Goal: Task Accomplishment & Management: Manage account settings

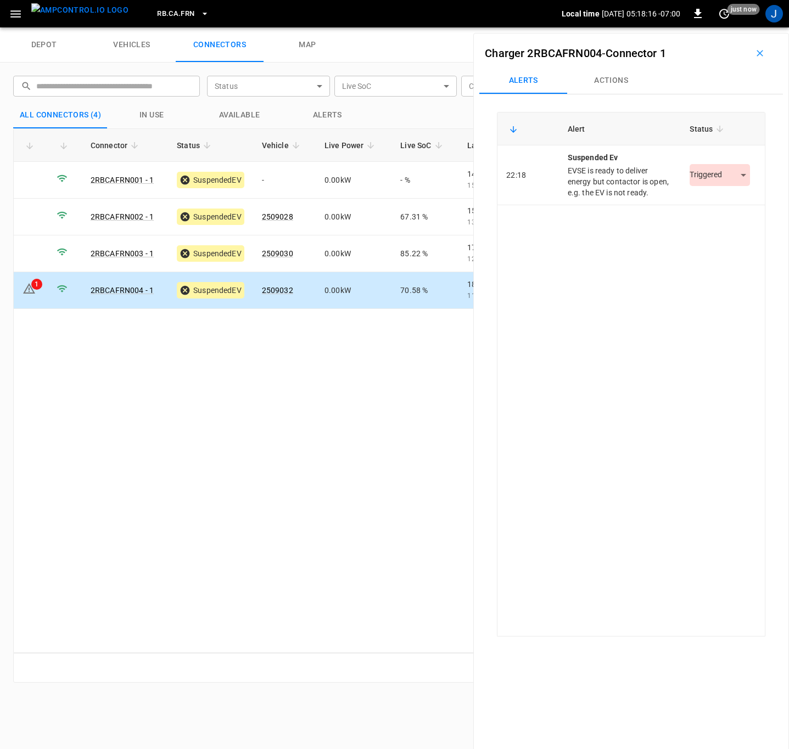
click at [736, 27] on body "RB.CA.FRN Local time [DATE] 05:18:16 -07:00 0 just now J depot vehicles connect…" at bounding box center [394, 13] width 789 height 27
click at [718, 209] on li "Resolved" at bounding box center [713, 208] width 69 height 18
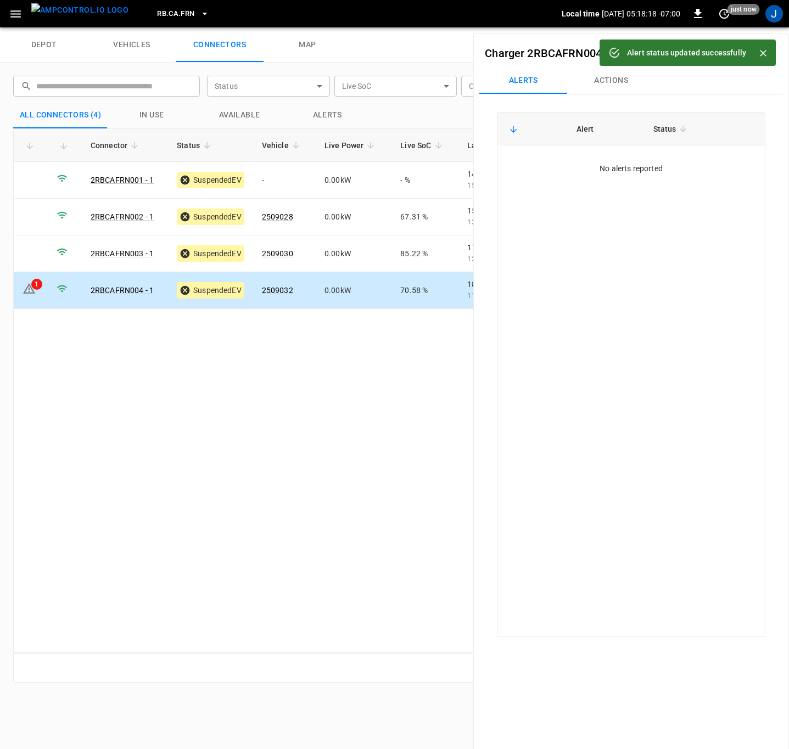
click at [763, 53] on icon "Close" at bounding box center [762, 53] width 7 height 7
click at [757, 53] on icon "button" at bounding box center [759, 53] width 11 height 11
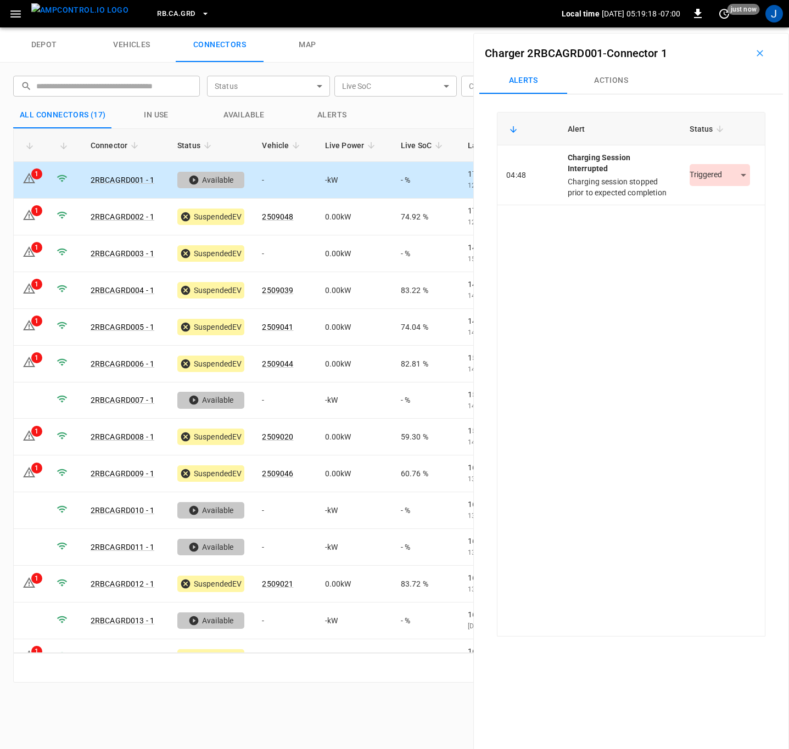
click at [736, 27] on body "RB.CA.GRD Local time 2025-10-08 05:19:18 -07:00 0 just now J depot vehicles con…" at bounding box center [394, 13] width 789 height 27
click at [704, 204] on li "Resolved" at bounding box center [713, 208] width 69 height 18
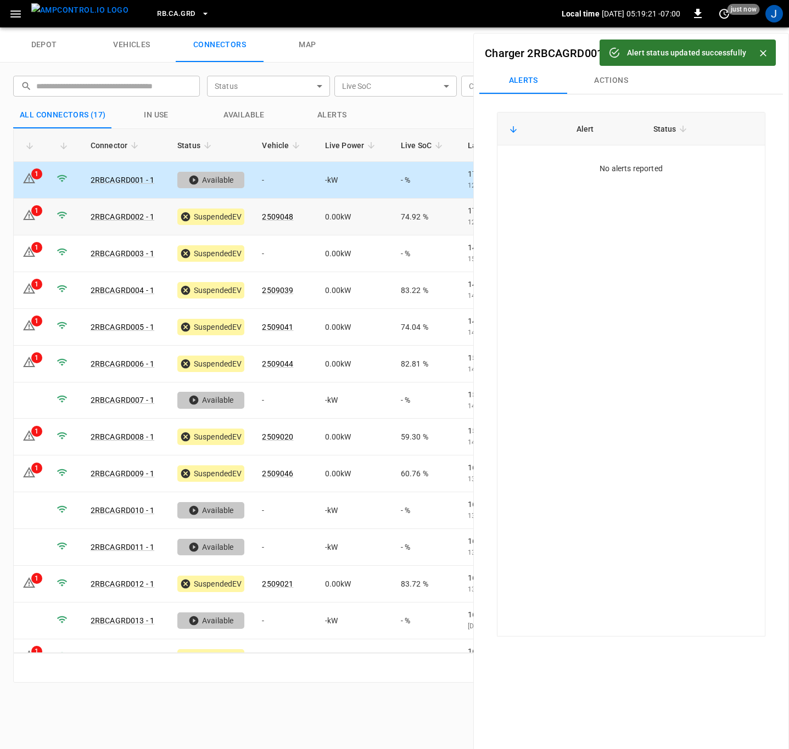
click at [28, 217] on icon at bounding box center [28, 215] width 13 height 13
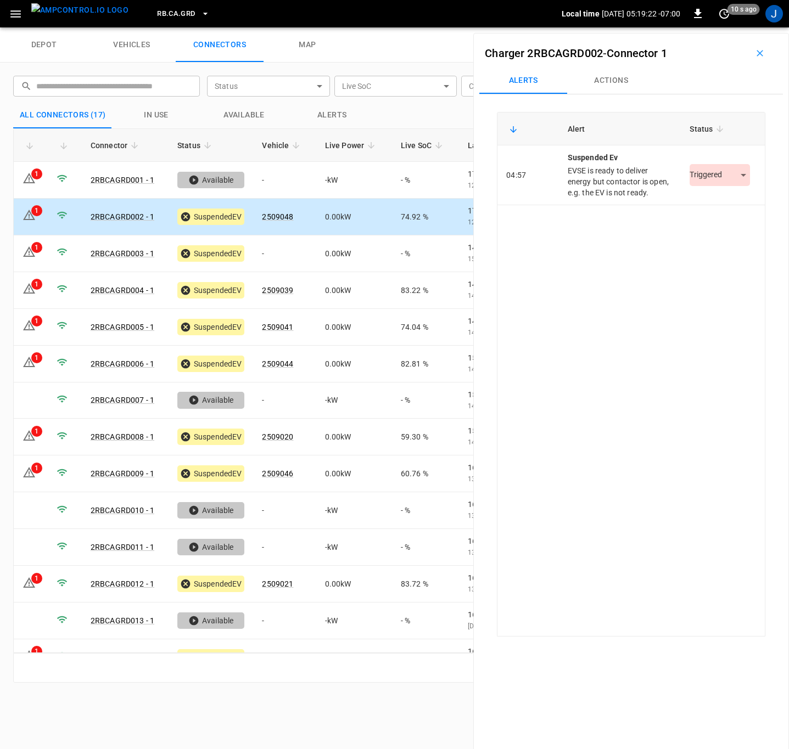
click at [730, 27] on body "RB.CA.GRD Local time 2025-10-08 05:19:22 -07:00 0 10 s ago J depot vehicles con…" at bounding box center [394, 13] width 789 height 27
click at [715, 206] on li "Resolved" at bounding box center [713, 208] width 69 height 18
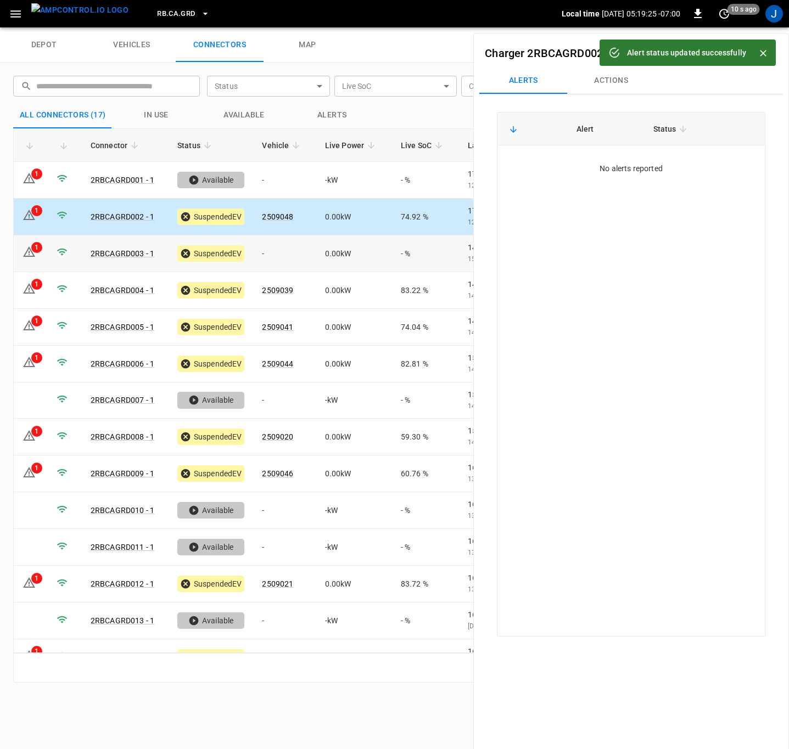
click at [24, 254] on icon at bounding box center [28, 251] width 13 height 13
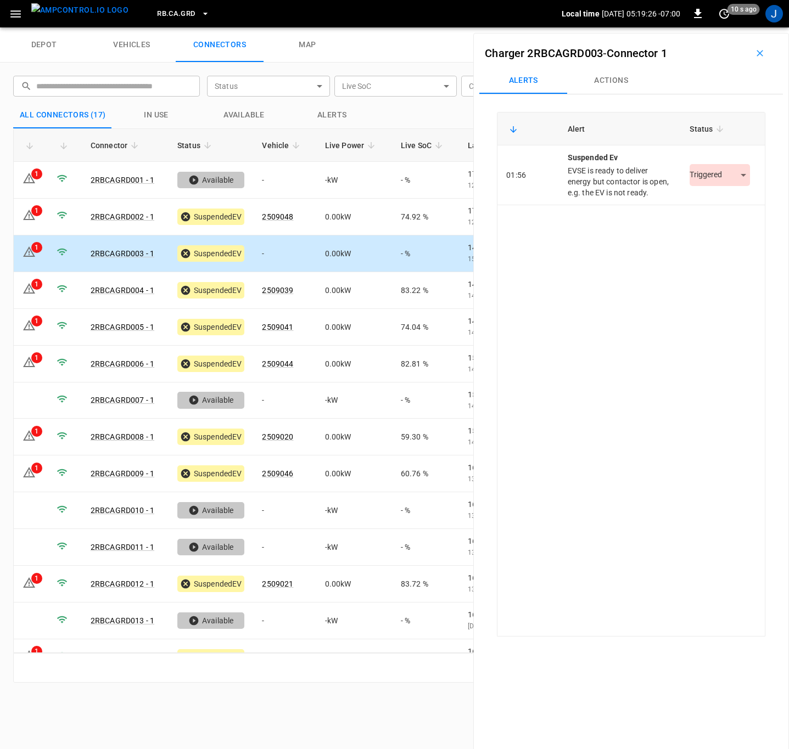
click at [731, 27] on body "RB.CA.GRD Local time 2025-10-08 05:19:26 -07:00 0 10 s ago J depot vehicles con…" at bounding box center [394, 13] width 789 height 27
click at [711, 213] on li "Resolved" at bounding box center [713, 208] width 69 height 18
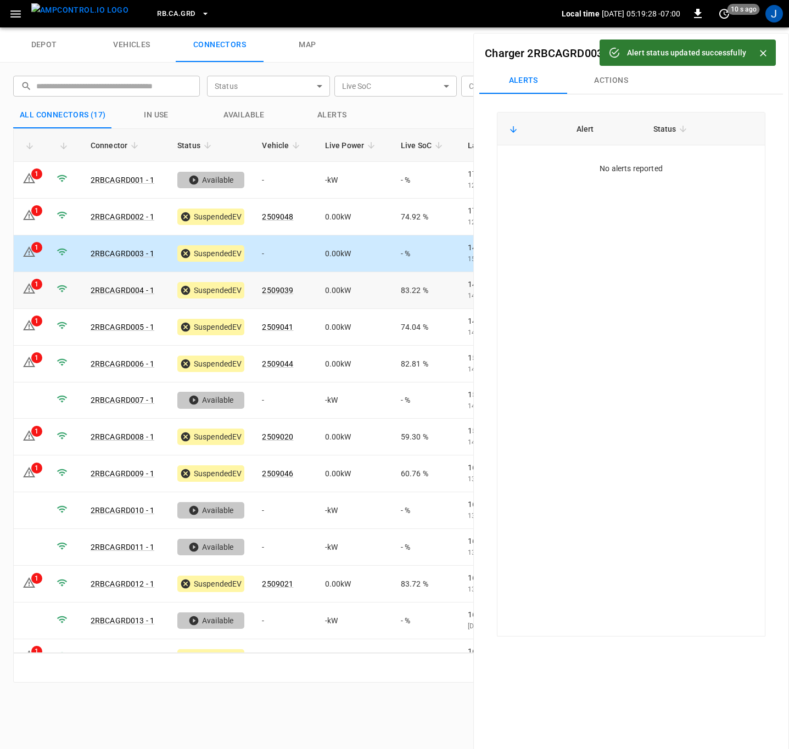
click at [23, 290] on icon at bounding box center [28, 288] width 13 height 13
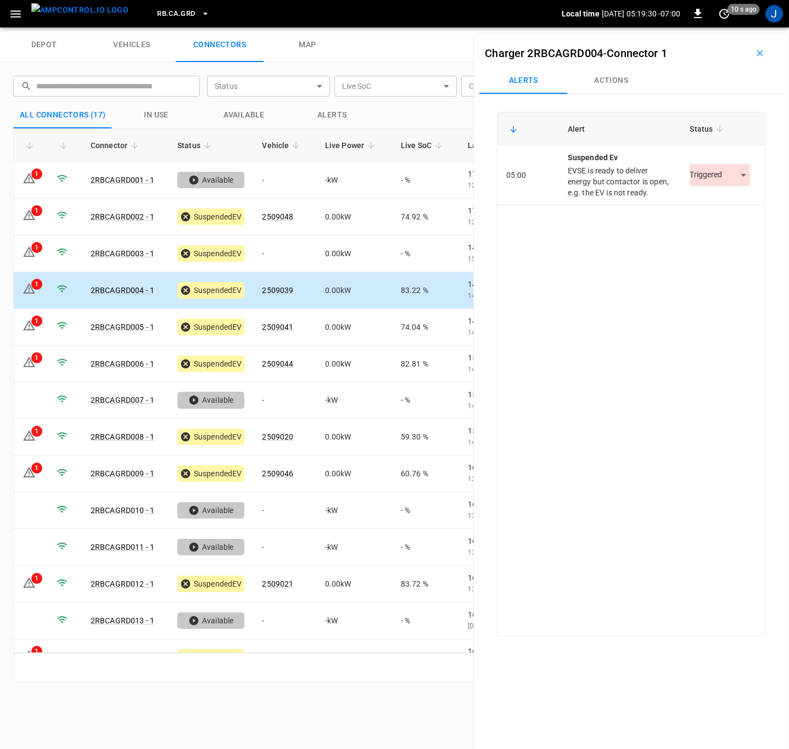
click at [735, 27] on body "RB.CA.GRD Local time 2025-10-08 05:19:30 -07:00 0 10 s ago J depot vehicles con…" at bounding box center [394, 13] width 789 height 27
click at [718, 206] on li "Resolved" at bounding box center [713, 208] width 69 height 18
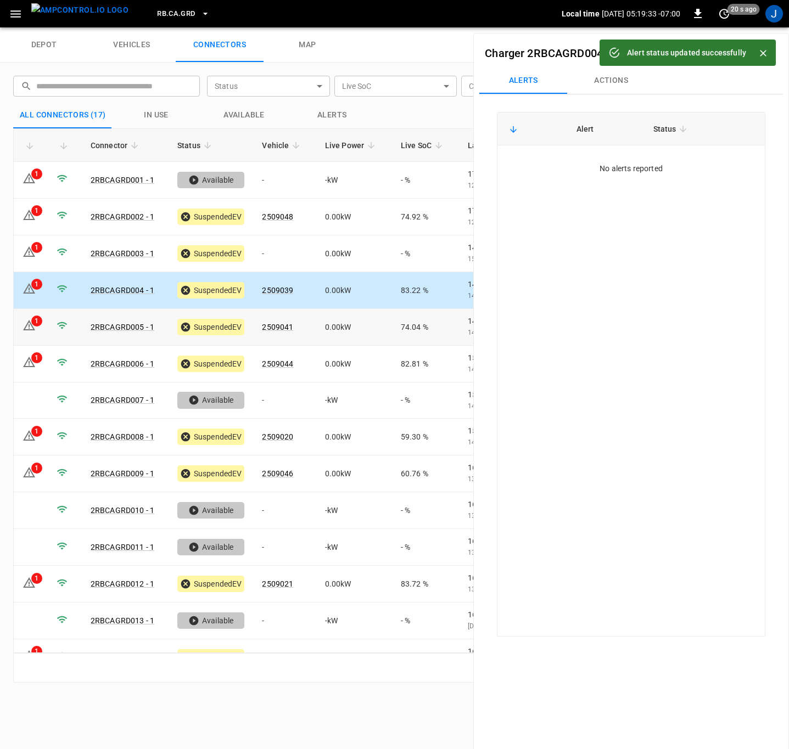
click at [25, 323] on icon at bounding box center [28, 325] width 13 height 13
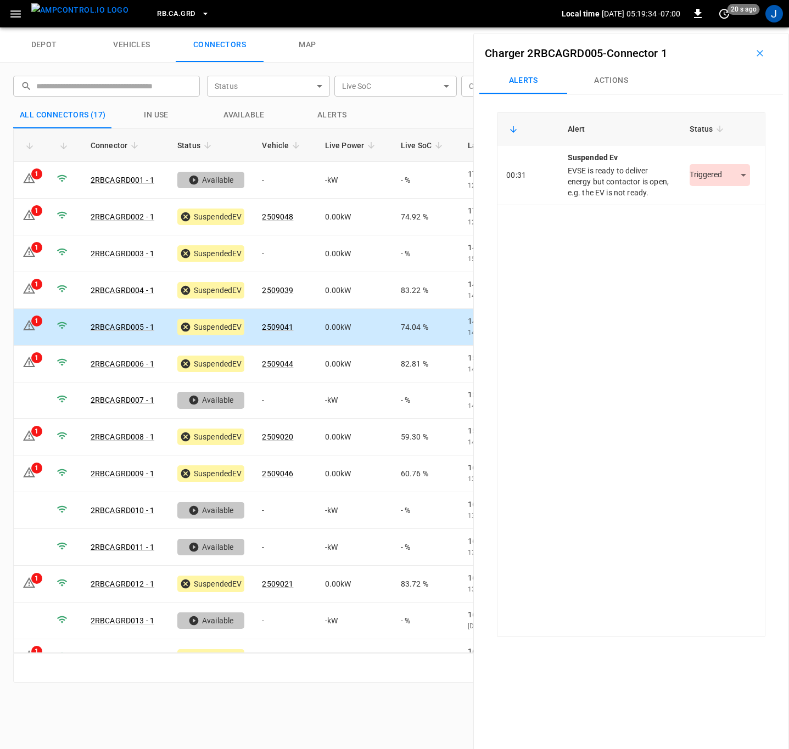
click at [743, 27] on body "RB.CA.GRD Local time 2025-10-08 05:19:34 -07:00 0 20 s ago J depot vehicles con…" at bounding box center [394, 13] width 789 height 27
click at [723, 211] on li "Resolved" at bounding box center [713, 208] width 69 height 18
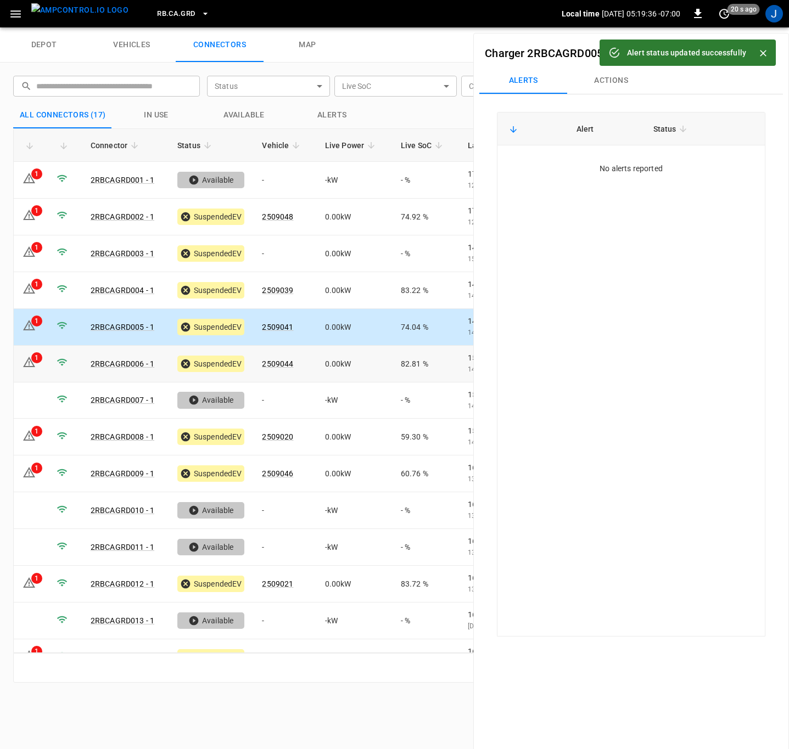
click at [41, 362] on td "1" at bounding box center [31, 364] width 34 height 37
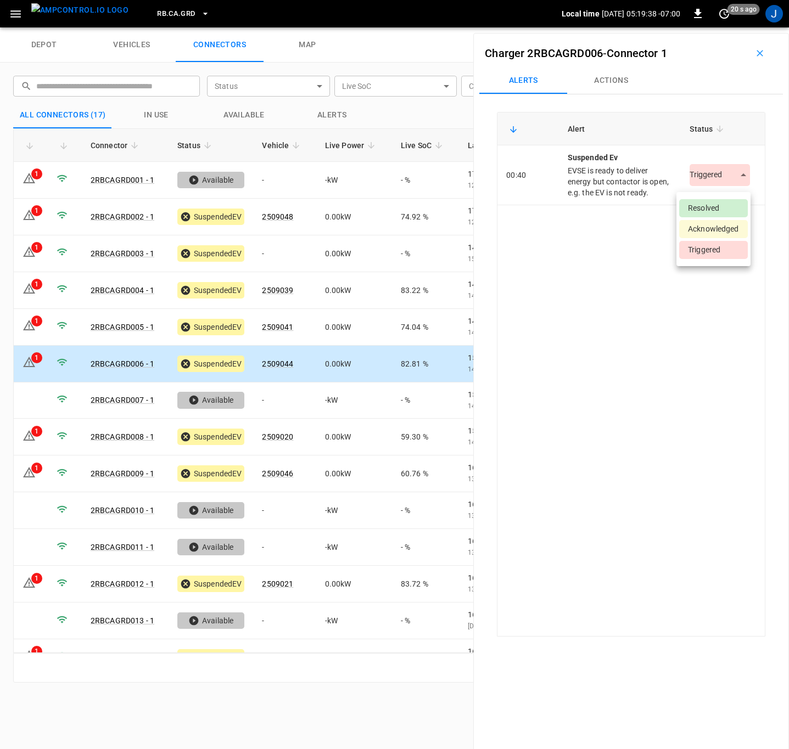
click at [736, 27] on body "RB.CA.GRD Local time 2025-10-08 05:19:38 -07:00 0 20 s ago J depot vehicles con…" at bounding box center [394, 13] width 789 height 27
click at [734, 202] on li "Resolved" at bounding box center [713, 208] width 69 height 18
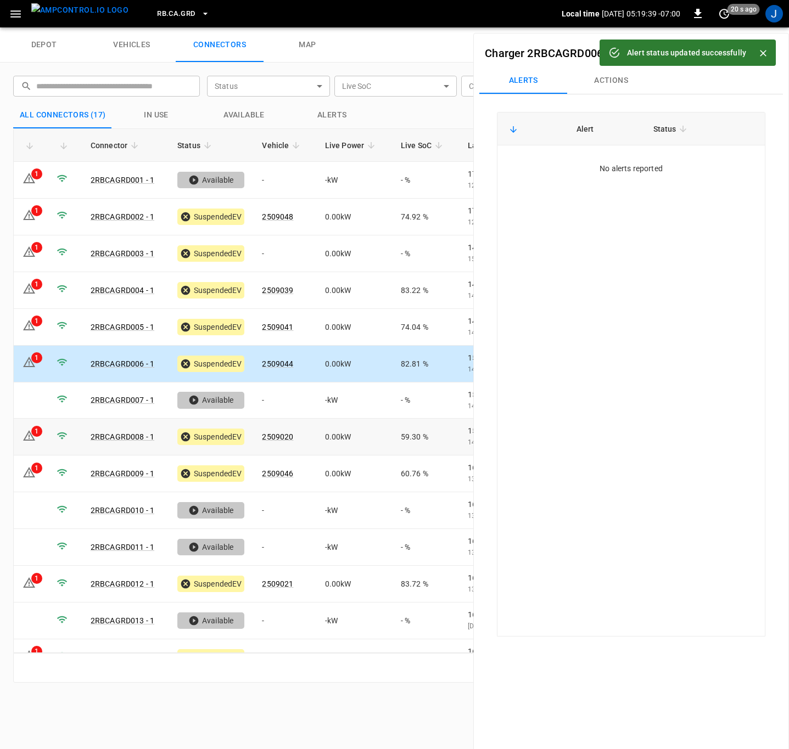
click at [28, 432] on icon at bounding box center [28, 435] width 13 height 13
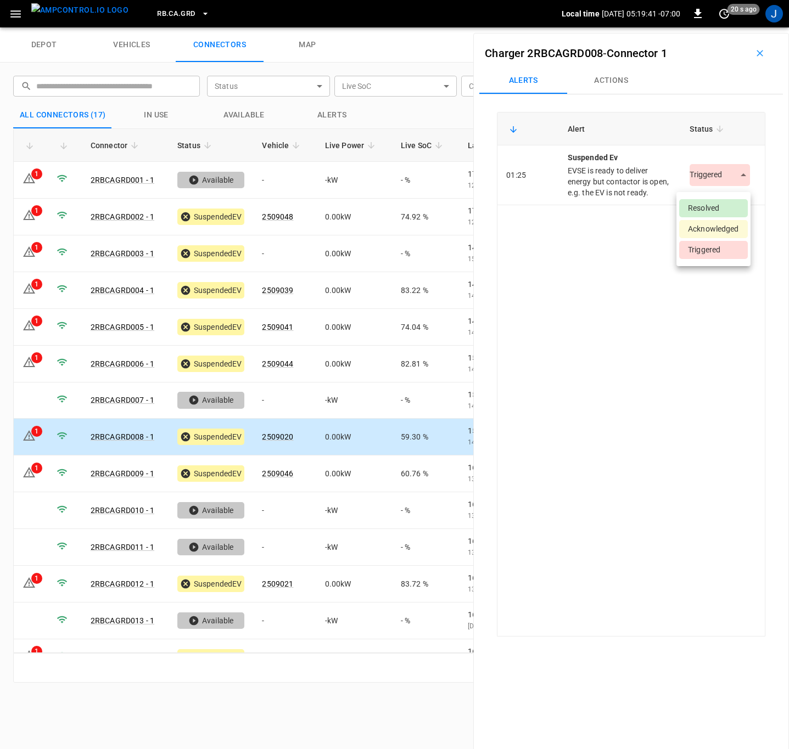
click at [740, 27] on body "RB.CA.GRD Local time 2025-10-08 05:19:41 -07:00 0 20 s ago J depot vehicles con…" at bounding box center [394, 13] width 789 height 27
click at [740, 187] on div at bounding box center [394, 374] width 789 height 749
click at [732, 27] on body "RB.CA.GRD Local time 2025-10-08 05:19:42 -07:00 0 30 s ago J depot vehicles con…" at bounding box center [394, 13] width 789 height 27
click at [707, 203] on li "Resolved" at bounding box center [713, 208] width 69 height 18
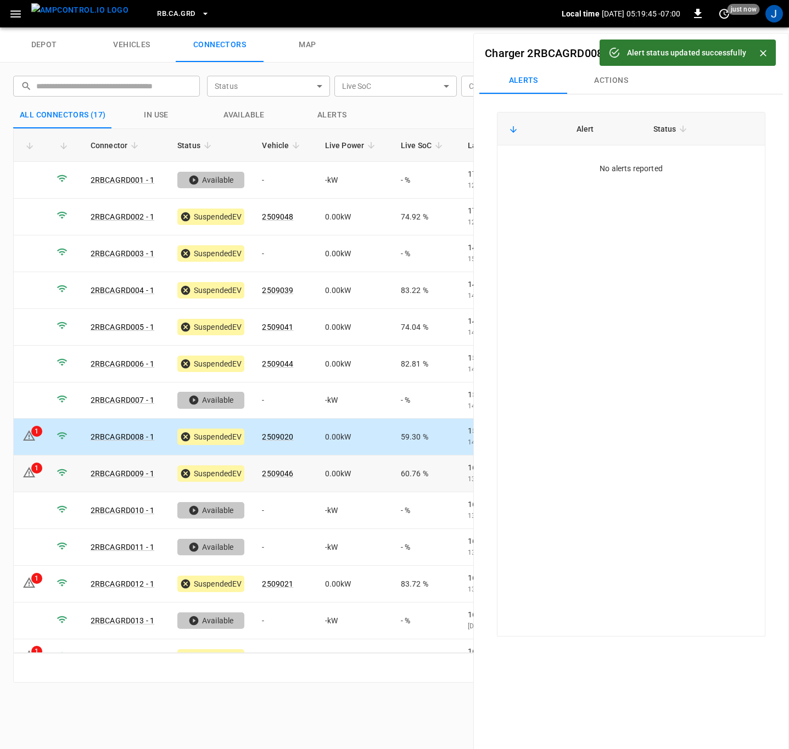
click at [33, 471] on div "1" at bounding box center [36, 468] width 11 height 11
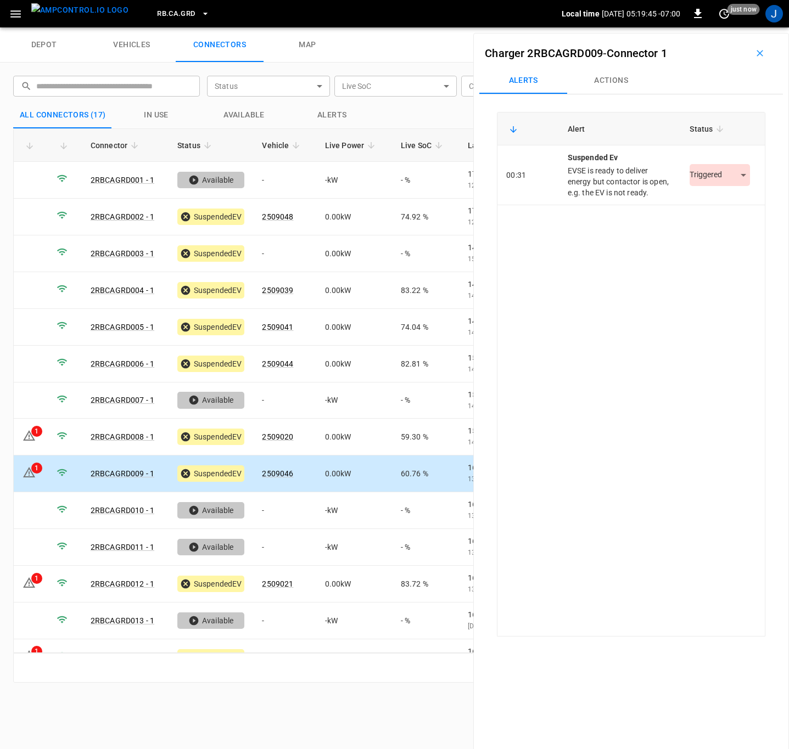
drag, startPoint x: 507, startPoint y: 267, endPoint x: 647, endPoint y: 234, distance: 143.6
click at [647, 234] on div "Alert Status 00:31 suspended ev EVSE is ready to deliver energy but contactor i…" at bounding box center [631, 374] width 268 height 525
click at [732, 27] on body "RB.CA.GRD Local time 2025-10-08 05:19:46 -07:00 0 just now J depot vehicles con…" at bounding box center [394, 13] width 789 height 27
click at [710, 207] on li "Resolved" at bounding box center [713, 208] width 69 height 18
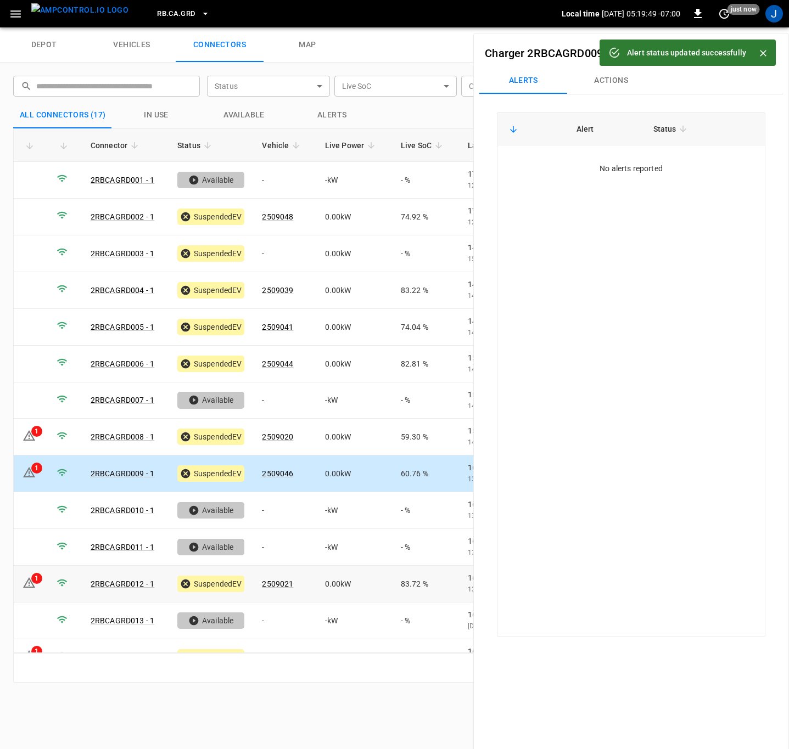
click at [37, 582] on div "1" at bounding box center [36, 578] width 11 height 11
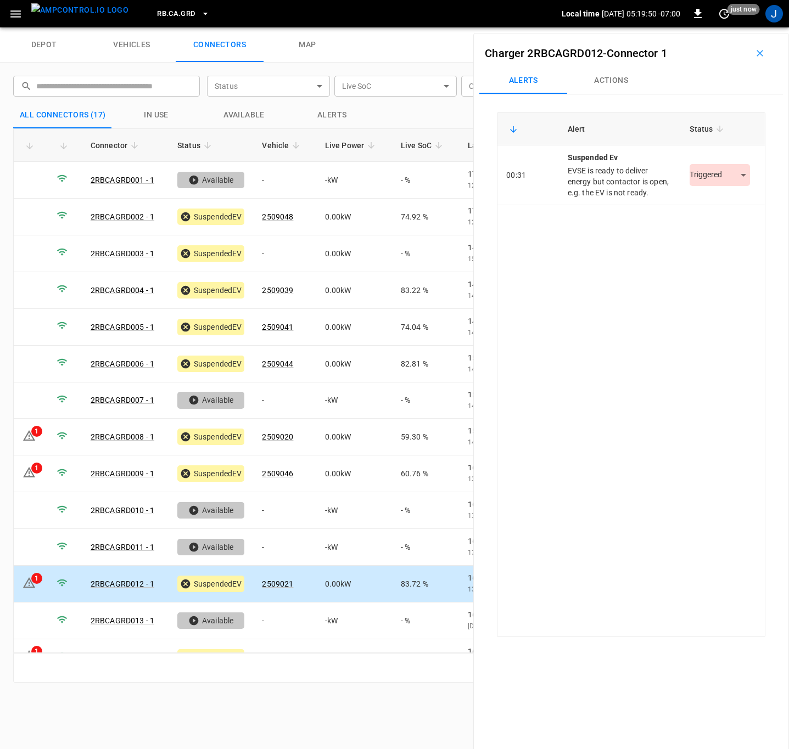
click at [734, 27] on body "RB.CA.GRD Local time 2025-10-08 05:19:50 -07:00 0 just now J depot vehicles con…" at bounding box center [394, 13] width 789 height 27
click at [714, 207] on li "Resolved" at bounding box center [713, 208] width 69 height 18
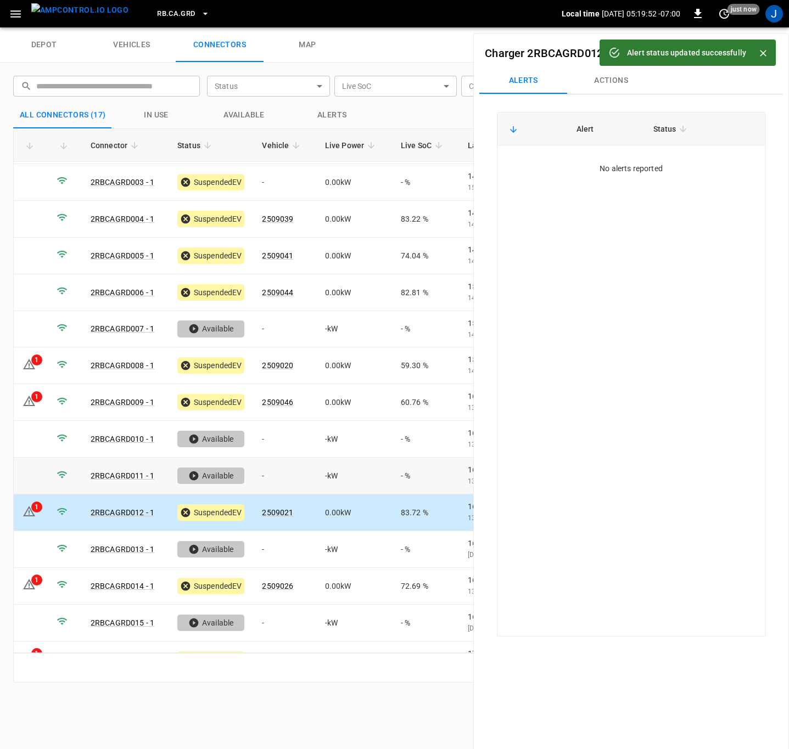
scroll to position [134, 0]
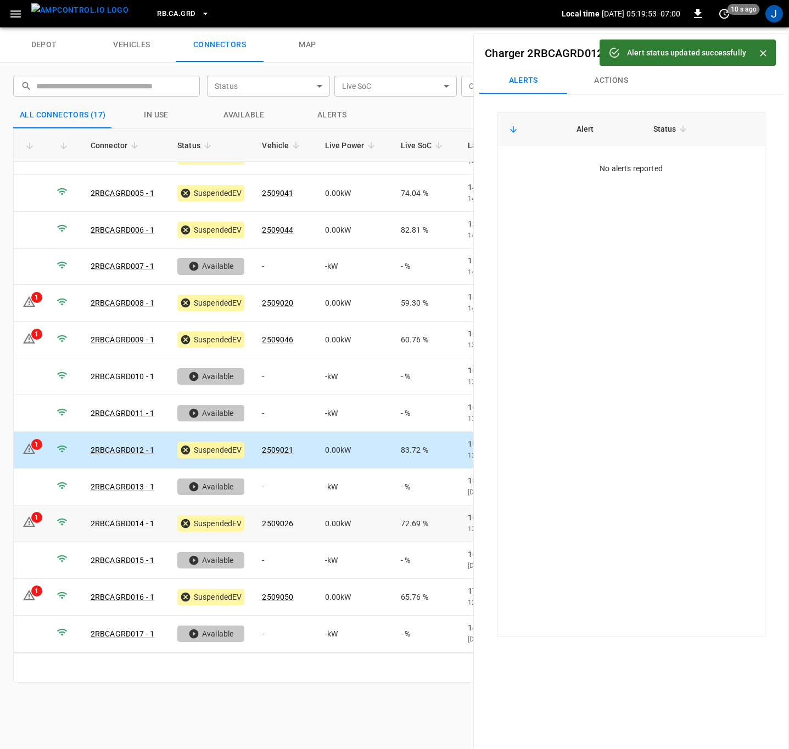
click at [29, 522] on icon at bounding box center [29, 523] width 1 height 4
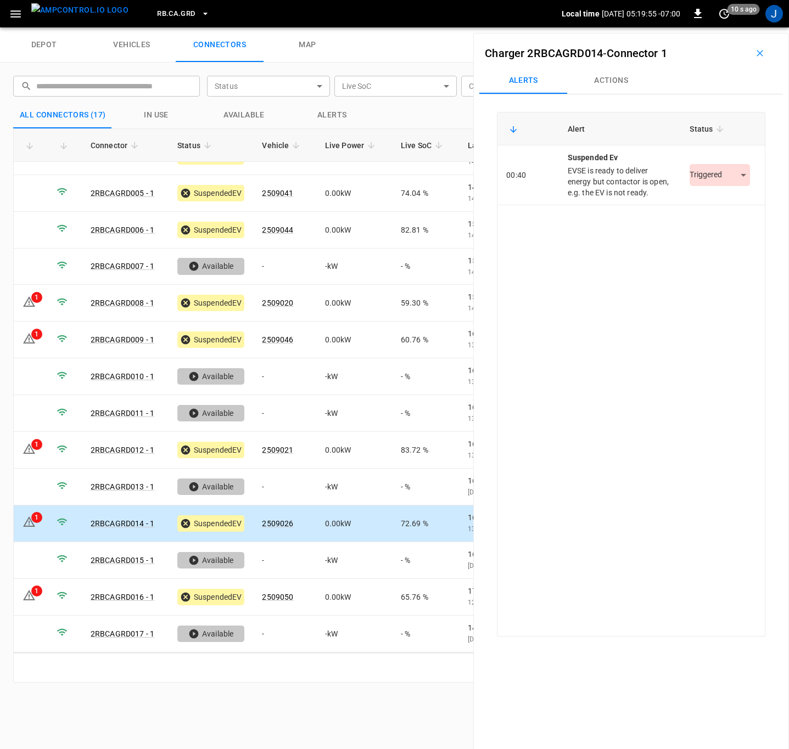
click at [734, 27] on body "RB.CA.GRD Local time 2025-10-08 05:19:55 -07:00 0 10 s ago J depot vehicles con…" at bounding box center [394, 13] width 789 height 27
click at [725, 201] on li "Resolved" at bounding box center [713, 208] width 69 height 18
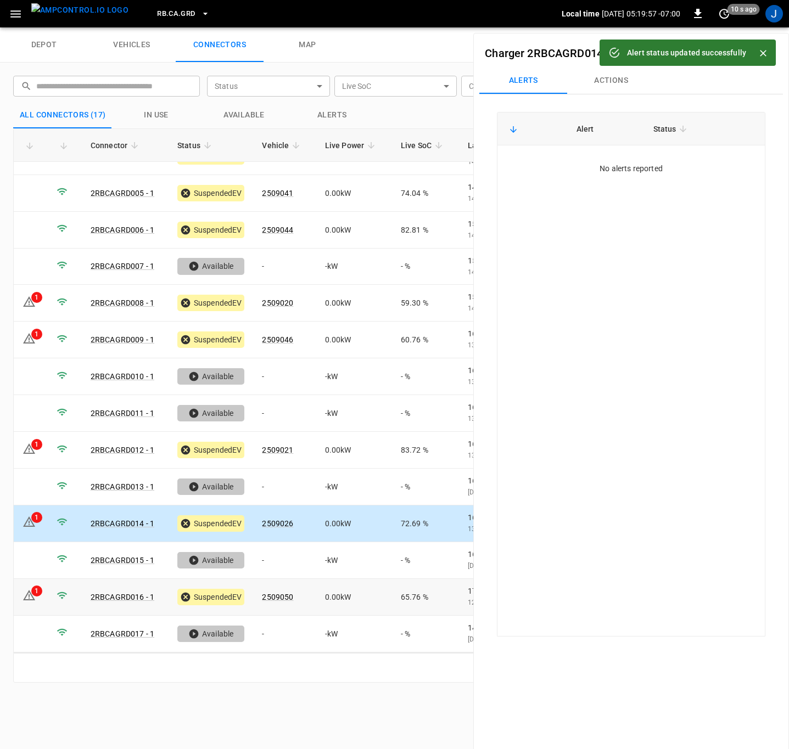
click at [36, 597] on td "1" at bounding box center [31, 597] width 34 height 37
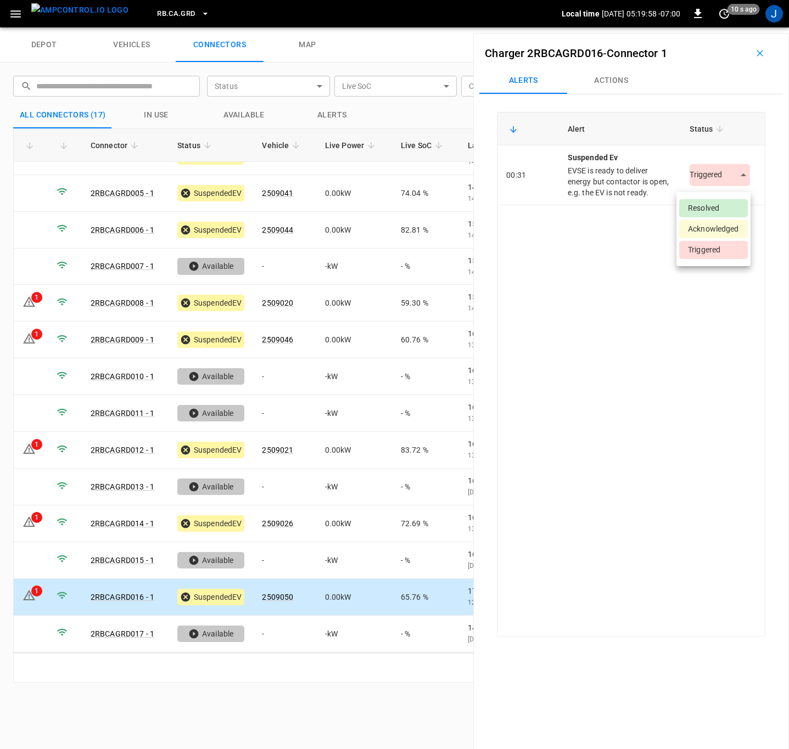
click at [729, 27] on body "RB.CA.GRD Local time 2025-10-08 05:19:58 -07:00 0 10 s ago J depot vehicles con…" at bounding box center [394, 13] width 789 height 27
click at [722, 204] on li "Resolved" at bounding box center [713, 208] width 69 height 18
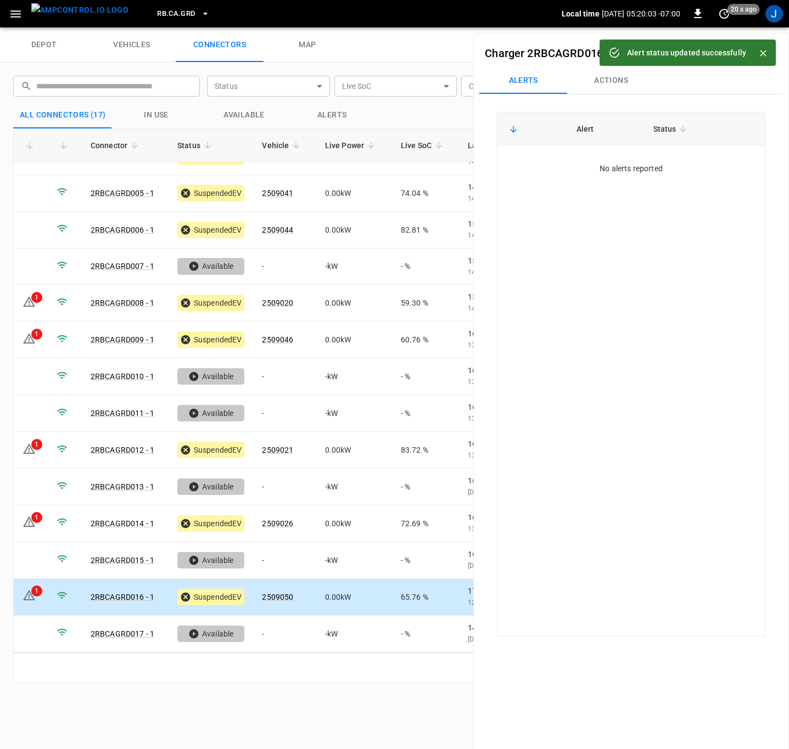
click at [762, 53] on icon "Close" at bounding box center [762, 53] width 7 height 7
click at [754, 51] on icon "button" at bounding box center [759, 53] width 11 height 11
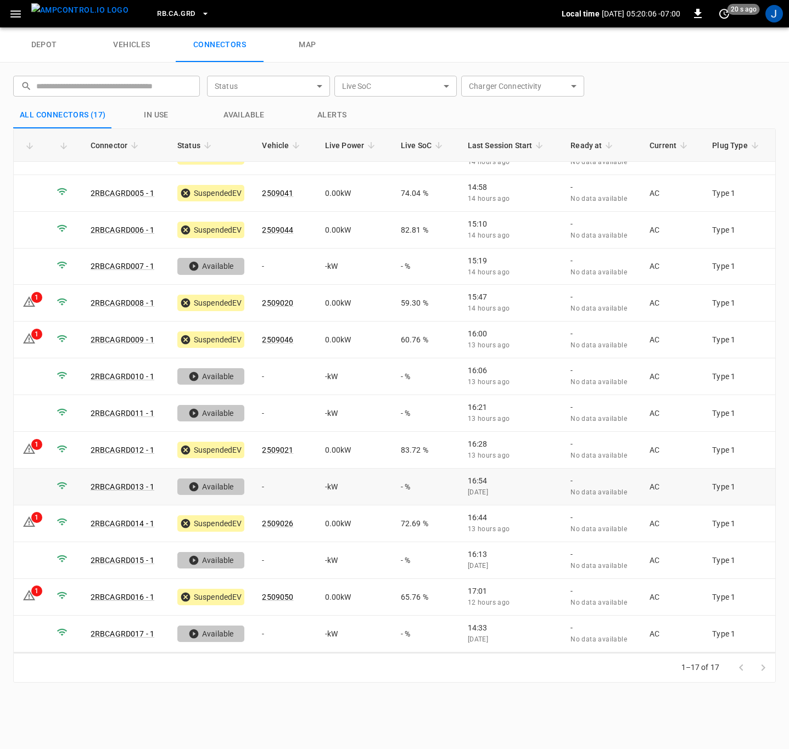
scroll to position [0, 0]
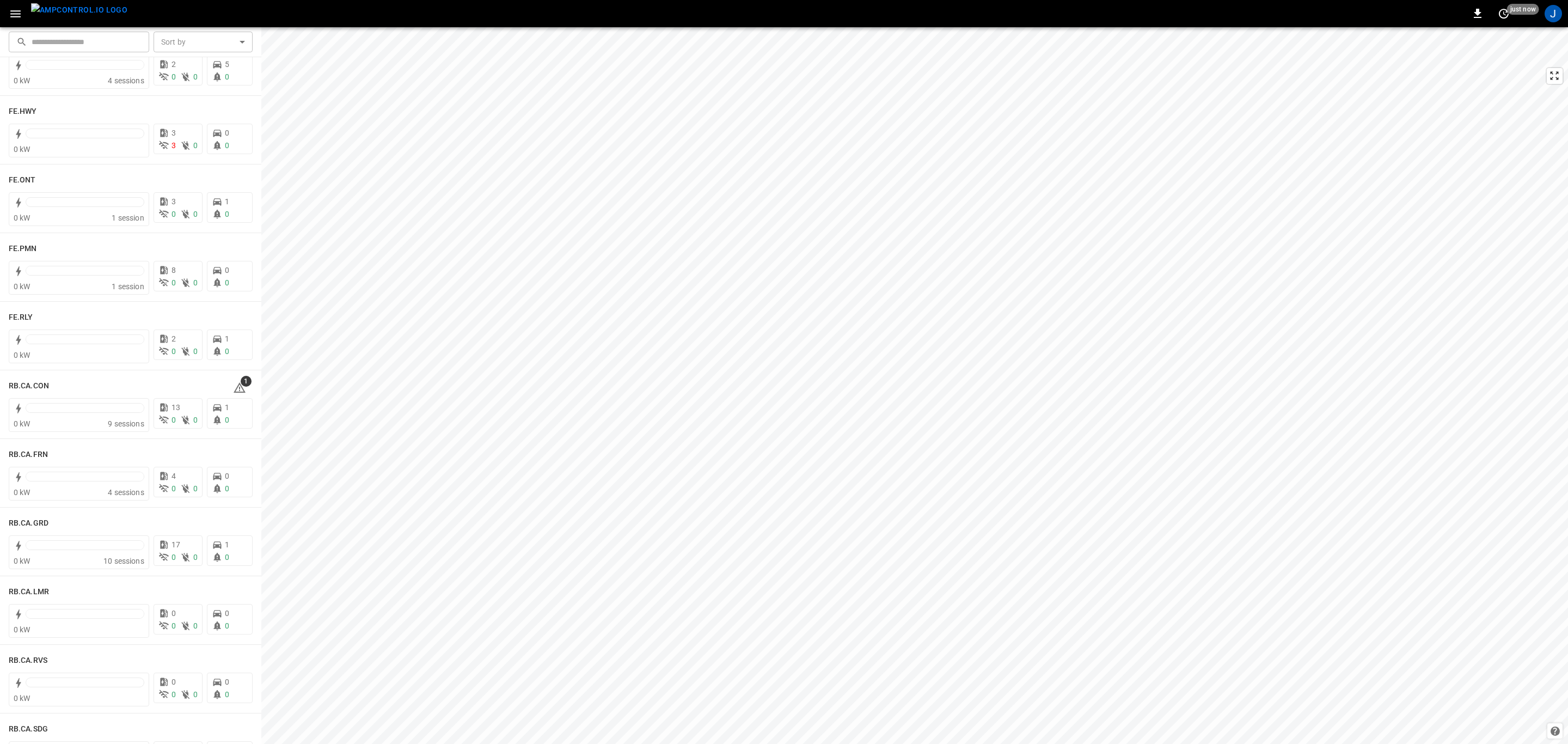
scroll to position [1551, 0]
